Goal: Information Seeking & Learning: Learn about a topic

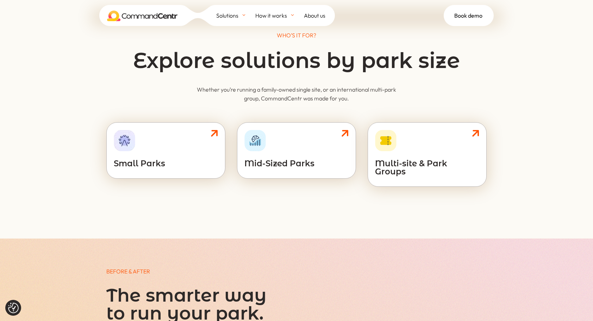
scroll to position [1267, 0]
click at [406, 142] on div "& Multi-site & Park Groups" at bounding box center [427, 155] width 104 height 50
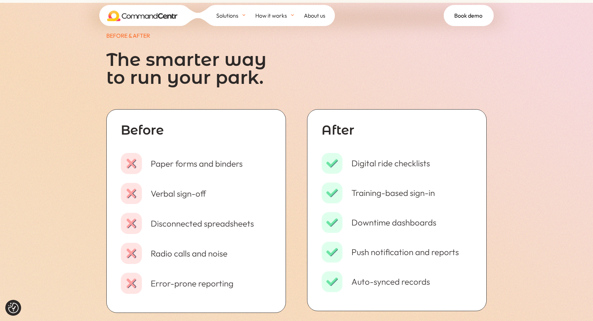
scroll to position [1549, 0]
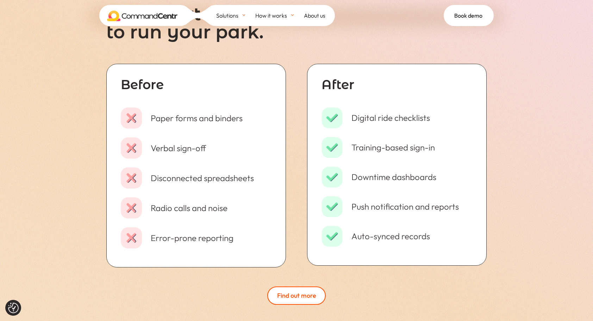
click at [530, 122] on div "BEFORE & AFTER The smarter way to run your park. Before Paper forms and binders…" at bounding box center [296, 145] width 593 height 376
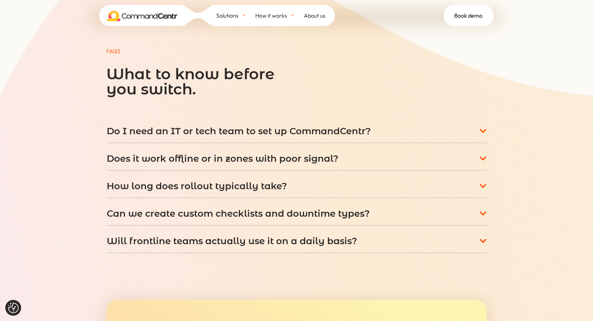
scroll to position [2182, 0]
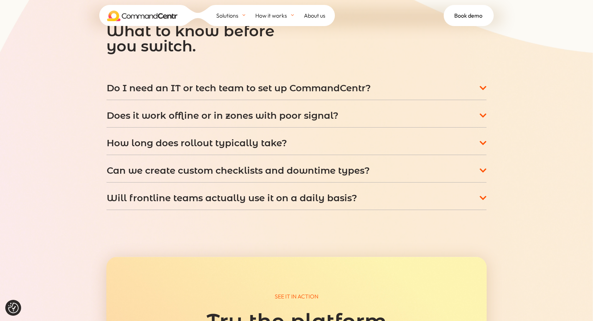
click at [520, 237] on div "& Frontline Teams & Department Heads & IT & Systems Managers & Group Ops & Exec…" at bounding box center [296, 165] width 593 height 672
